Goal: Information Seeking & Learning: Learn about a topic

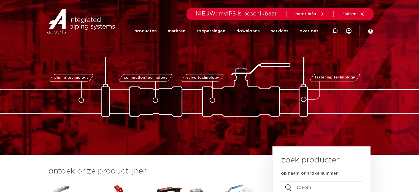
click at [144, 30] on link "producten" at bounding box center [145, 31] width 22 height 22
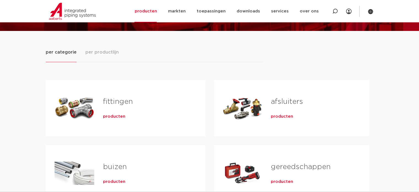
click at [82, 106] on div "Tabs. Open items met enter of spatie, sluit af met escape en navigeer met de pi…" at bounding box center [75, 107] width 40 height 39
click at [115, 114] on span "producten" at bounding box center [114, 117] width 22 height 6
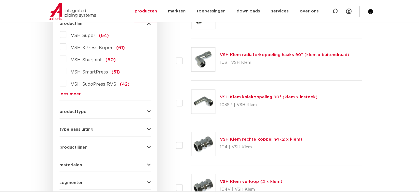
scroll to position [165, 0]
click at [63, 91] on div "VSH Super (64) VSH XPress Koper (61) VSH Shurjoint (60) VSH SmartPress (51) VSH…" at bounding box center [105, 63] width 91 height 66
click at [64, 92] on link "lees meer" at bounding box center [105, 94] width 91 height 4
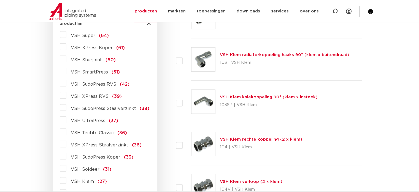
click at [83, 95] on span "VSH XPress RVS" at bounding box center [90, 96] width 38 height 4
click at [0, 0] on input "VSH XPress RVS (39)" at bounding box center [0, 0] width 0 height 0
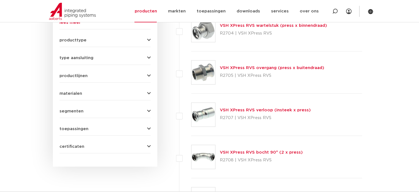
scroll to position [238, 0]
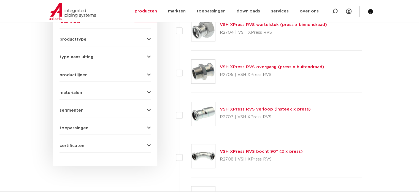
click at [237, 150] on link "VSH XPress RVS bocht 90° (2 x press)" at bounding box center [261, 151] width 83 height 4
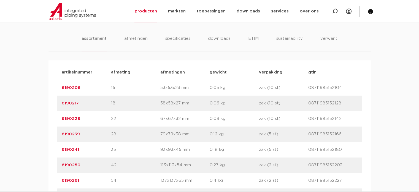
scroll to position [331, 0]
click at [135, 37] on li "afmetingen" at bounding box center [136, 43] width 24 height 16
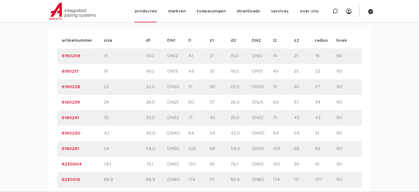
scroll to position [337, 0]
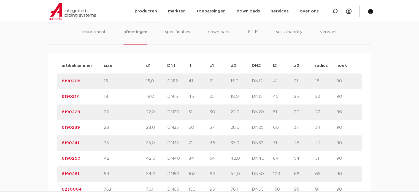
click at [62, 15] on img at bounding box center [72, 11] width 47 height 17
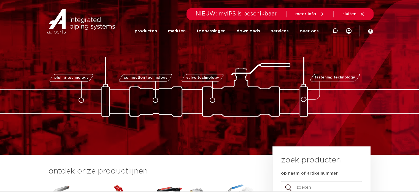
click at [149, 31] on link "producten" at bounding box center [145, 31] width 22 height 22
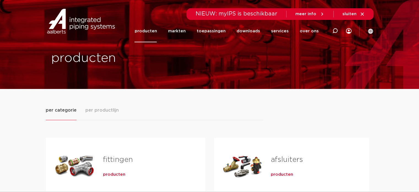
click at [87, 165] on div "Tabs. Open items met enter of spatie, sluit af met escape en navigeer met de pi…" at bounding box center [75, 165] width 40 height 39
click at [114, 173] on span "producten" at bounding box center [114, 174] width 22 height 6
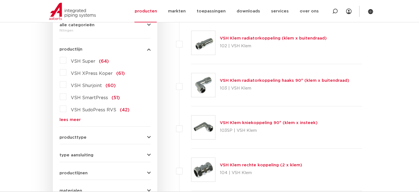
scroll to position [133, 0]
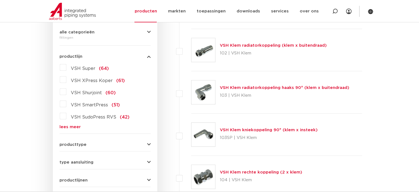
click at [68, 126] on link "lees meer" at bounding box center [105, 127] width 91 height 4
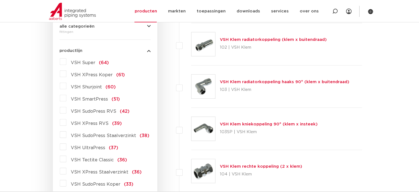
scroll to position [142, 0]
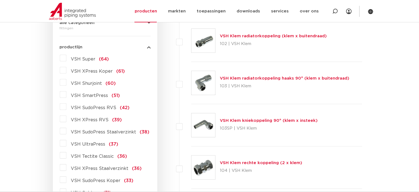
click at [86, 120] on span "VSH XPress RVS" at bounding box center [90, 119] width 38 height 4
click at [0, 0] on input "VSH XPress RVS (39)" at bounding box center [0, 0] width 0 height 0
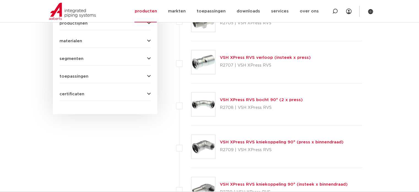
scroll to position [288, 0]
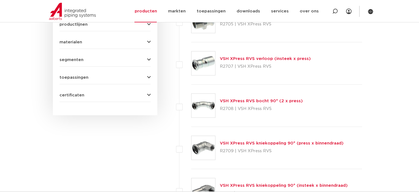
click at [265, 57] on link "VSH XPress RVS verloop (insteek x press)" at bounding box center [265, 58] width 91 height 4
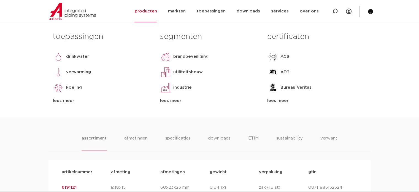
scroll to position [246, 0]
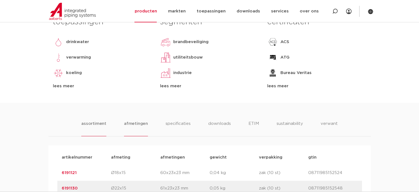
click at [137, 121] on li "afmetingen" at bounding box center [136, 128] width 24 height 16
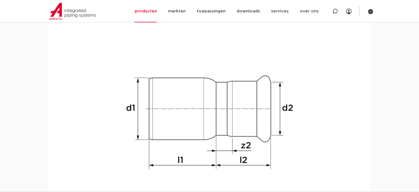
scroll to position [818, 0]
